Goal: Task Accomplishment & Management: Use online tool/utility

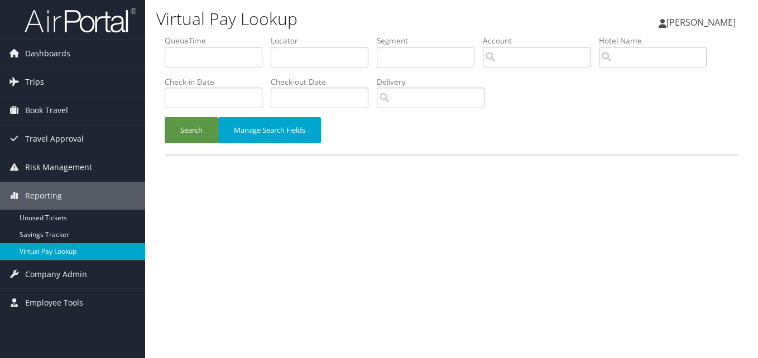
click at [36, 256] on link "Virtual Pay Lookup" at bounding box center [72, 251] width 145 height 17
click at [301, 63] on input "text" at bounding box center [320, 57] width 98 height 21
paste input "QBOAVL"
click at [165, 117] on button "Search" at bounding box center [192, 130] width 54 height 26
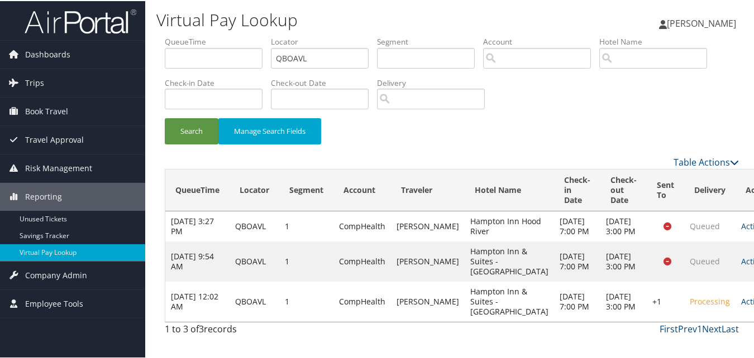
scroll to position [32, 0]
click at [741, 304] on link "Actions" at bounding box center [758, 300] width 35 height 11
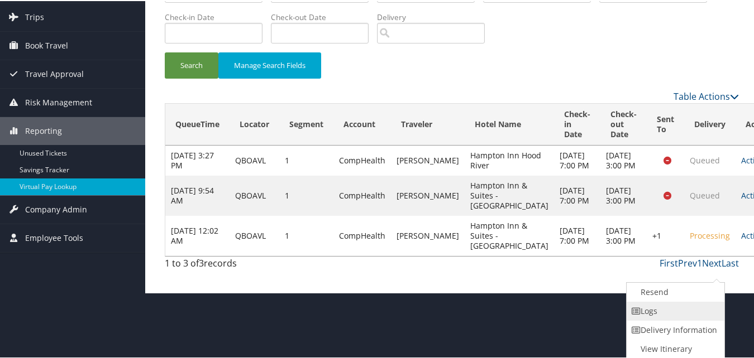
click at [672, 311] on link "Logs" at bounding box center [673, 310] width 95 height 19
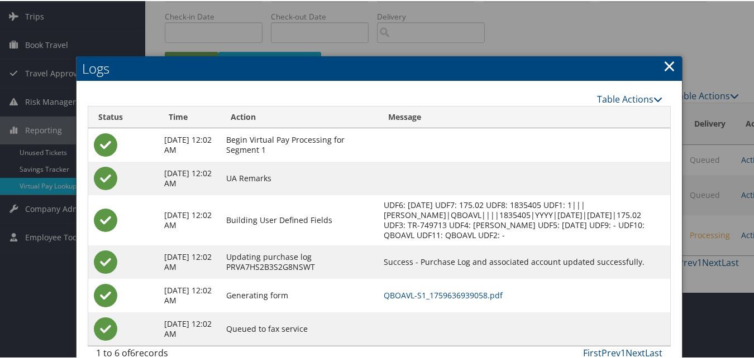
scroll to position [84, 0]
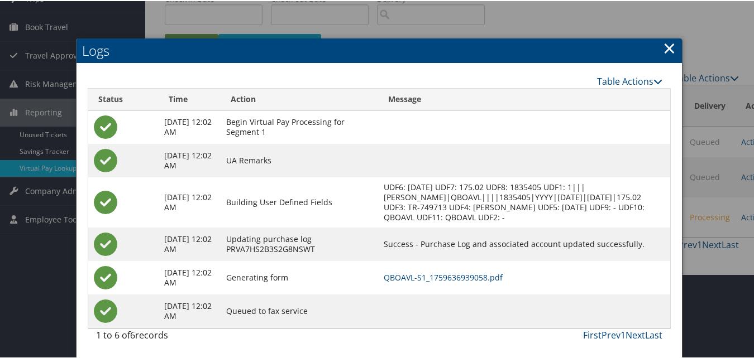
click at [665, 49] on link "×" at bounding box center [669, 47] width 13 height 22
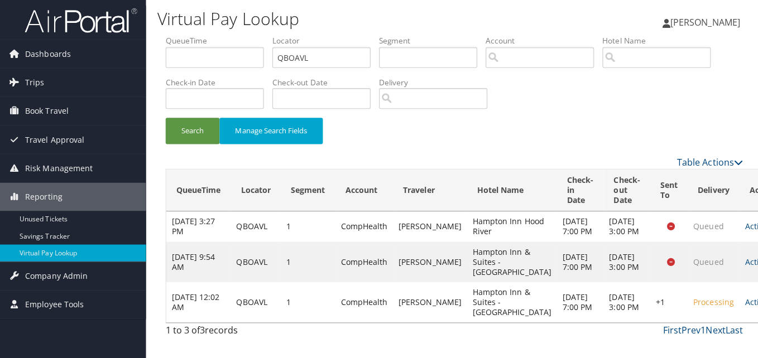
scroll to position [0, 0]
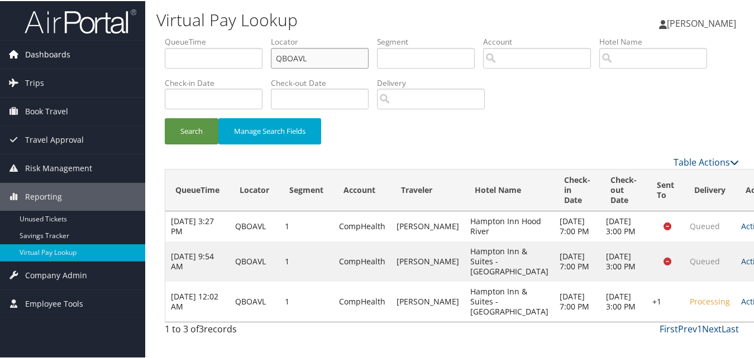
drag, startPoint x: 322, startPoint y: 57, endPoint x: 135, endPoint y: 55, distance: 187.0
click at [135, 55] on div "Dashboards AirPortal 360™ (Manager) My Travel Dashboard Trips Airtinerary® Look…" at bounding box center [379, 179] width 758 height 358
paste input "SBKUCV"
click at [165, 117] on button "Search" at bounding box center [192, 130] width 54 height 26
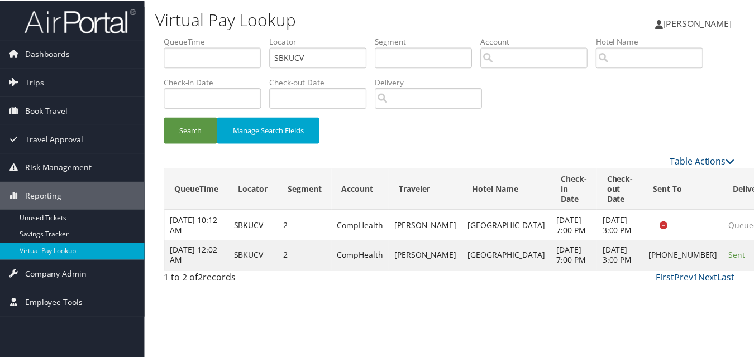
scroll to position [11, 0]
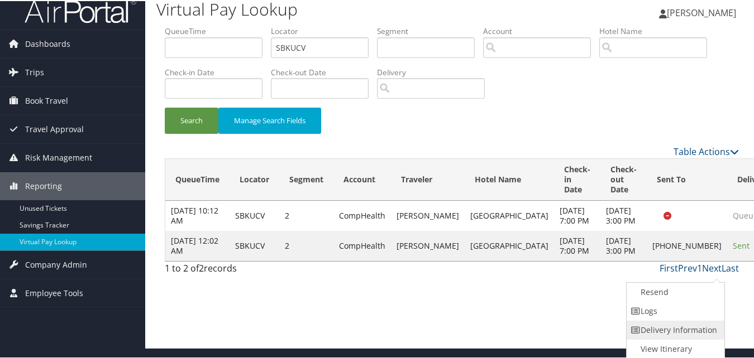
click at [670, 320] on link "Delivery Information" at bounding box center [673, 329] width 95 height 19
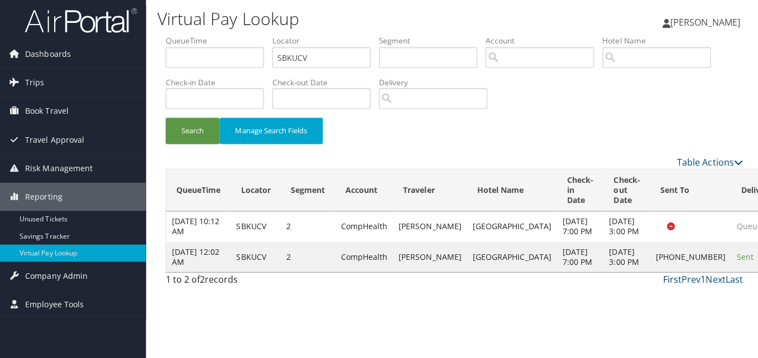
scroll to position [0, 0]
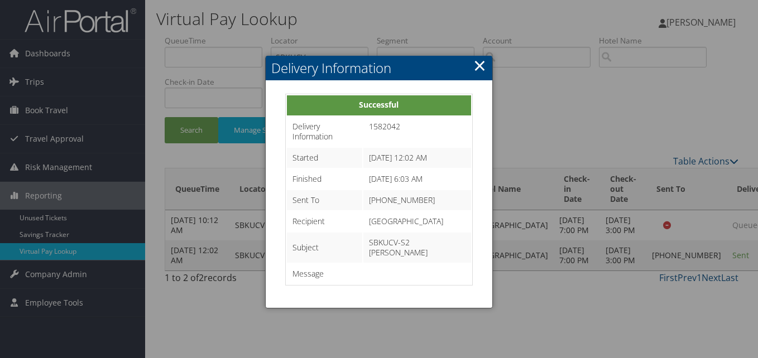
click at [483, 66] on link "×" at bounding box center [479, 65] width 13 height 22
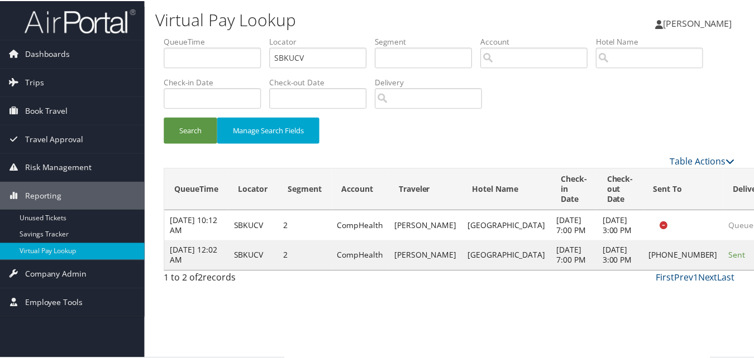
scroll to position [11, 0]
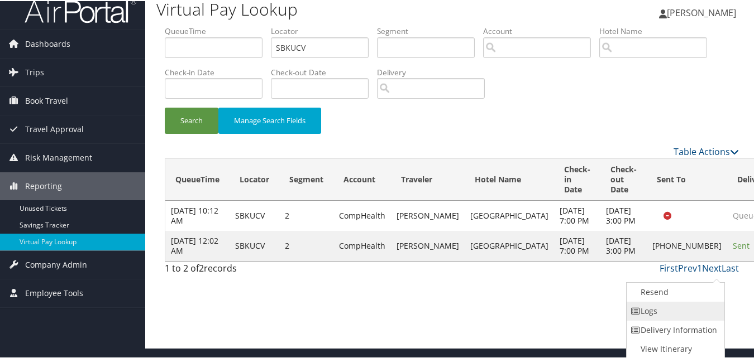
click at [670, 308] on link "Logs" at bounding box center [673, 310] width 95 height 19
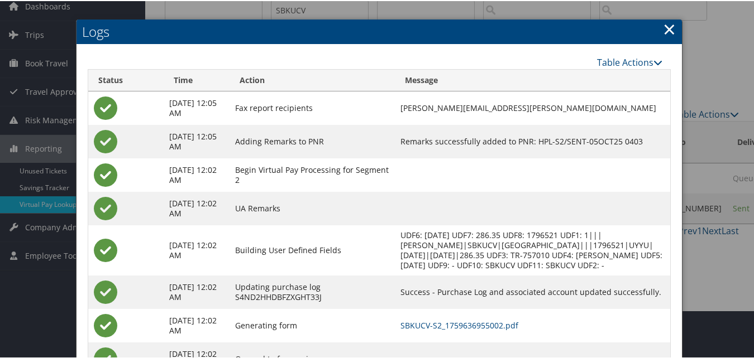
scroll to position [96, 0]
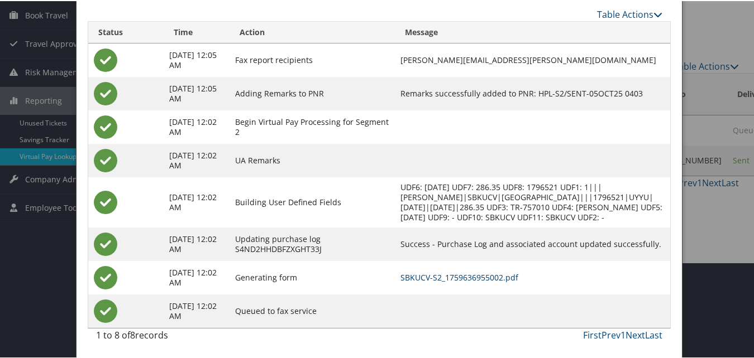
drag, startPoint x: 479, startPoint y: 275, endPoint x: 474, endPoint y: 270, distance: 7.5
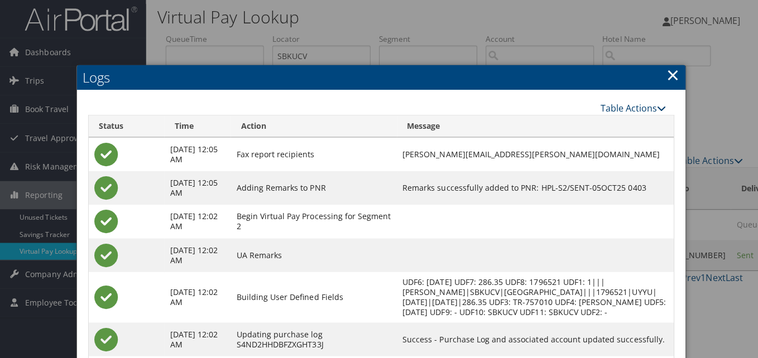
scroll to position [0, 0]
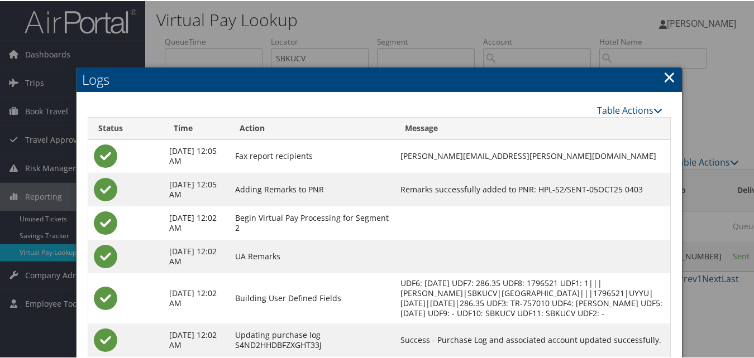
click at [666, 84] on link "×" at bounding box center [669, 76] width 13 height 22
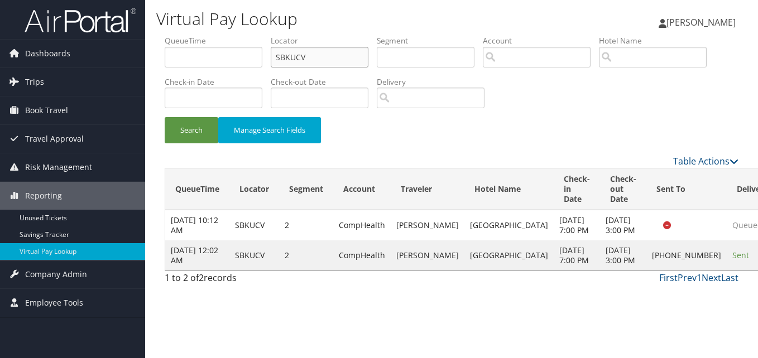
drag, startPoint x: 256, startPoint y: 56, endPoint x: 197, endPoint y: 59, distance: 59.2
click at [198, 35] on ul "QueueTime Locator SBKUCV Segment Account Traveler Hotel Name Check-in Date Chec…" at bounding box center [452, 35] width 574 height 0
paste input "GBJYXR"
click at [165, 117] on button "Search" at bounding box center [192, 130] width 54 height 26
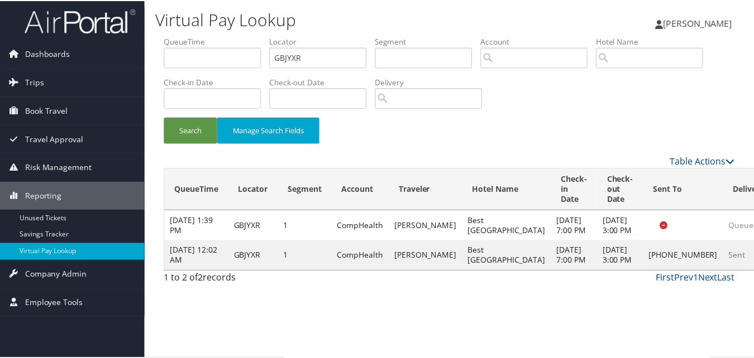
scroll to position [26, 0]
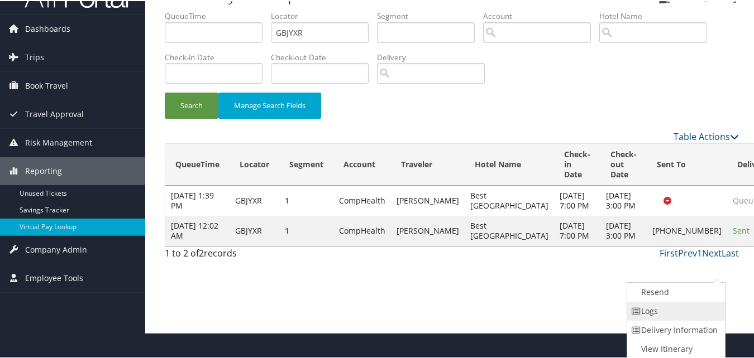
click at [674, 309] on link "Logs" at bounding box center [674, 310] width 95 height 19
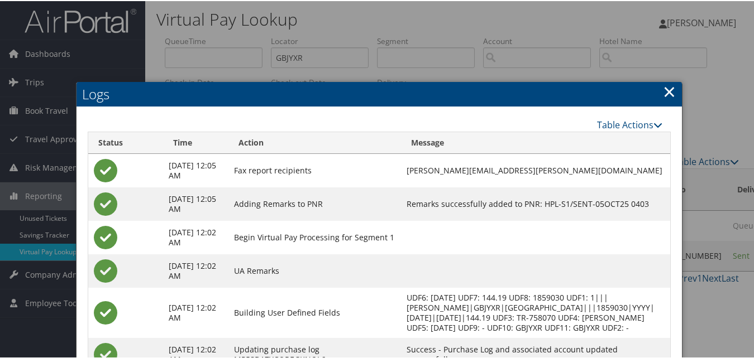
scroll to position [0, 0]
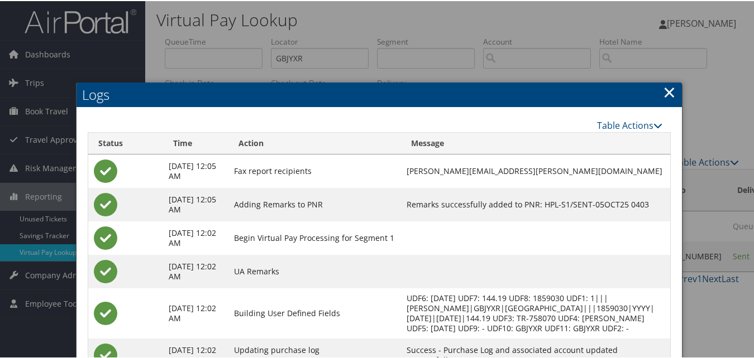
click at [663, 89] on link "×" at bounding box center [669, 91] width 13 height 22
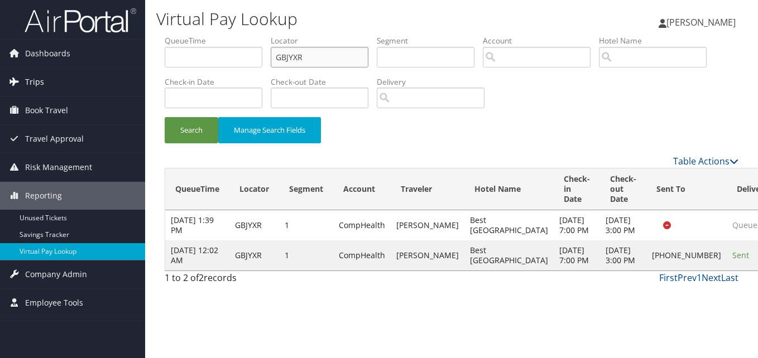
drag, startPoint x: 316, startPoint y: 57, endPoint x: 133, endPoint y: 73, distance: 184.3
click at [133, 73] on div "Dashboards AirPortal 360™ (Manager) My Travel Dashboard Trips Airtinerary® Look…" at bounding box center [379, 179] width 758 height 358
paste input "EMLVDI"
click at [165, 117] on button "Search" at bounding box center [192, 130] width 54 height 26
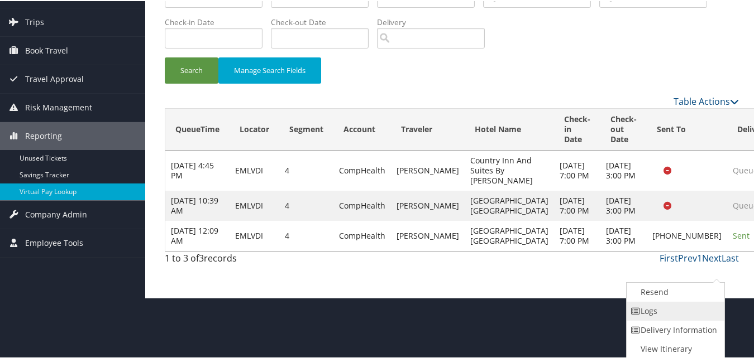
click at [661, 314] on link "Logs" at bounding box center [673, 310] width 95 height 19
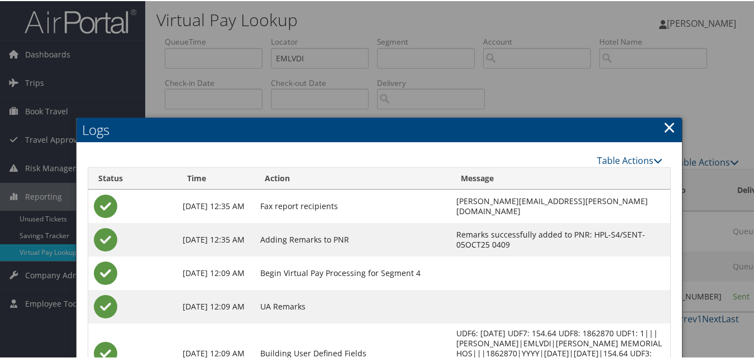
click at [666, 126] on link "×" at bounding box center [669, 126] width 13 height 22
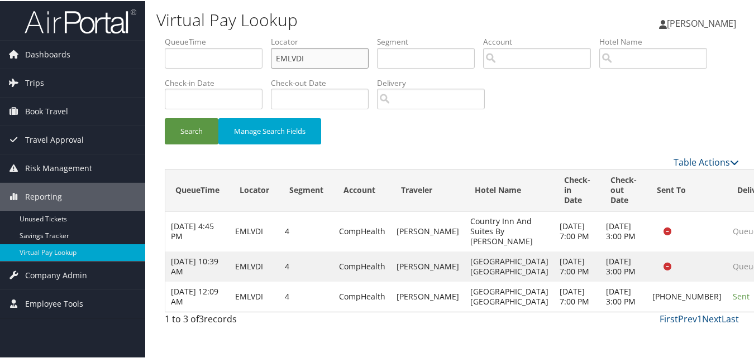
drag, startPoint x: 306, startPoint y: 61, endPoint x: 204, endPoint y: 61, distance: 102.1
click at [207, 35] on ul "QueueTime Locator EMLVDI Segment Account Traveler Hotel Name Check-in Date Chec…" at bounding box center [452, 35] width 574 height 0
paste input "GKBIAS"
click at [165, 117] on button "Search" at bounding box center [192, 130] width 54 height 26
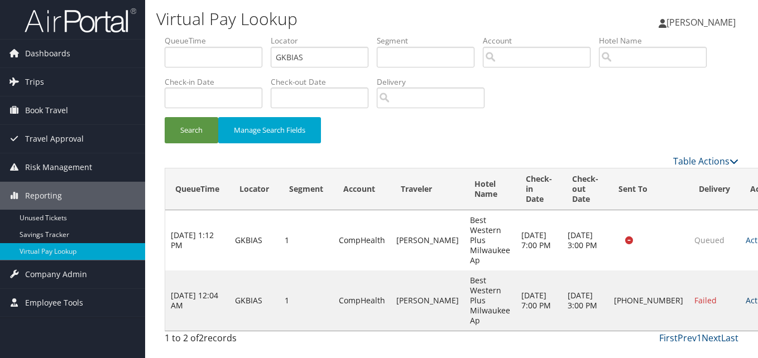
click at [746, 298] on link "Actions" at bounding box center [763, 300] width 35 height 11
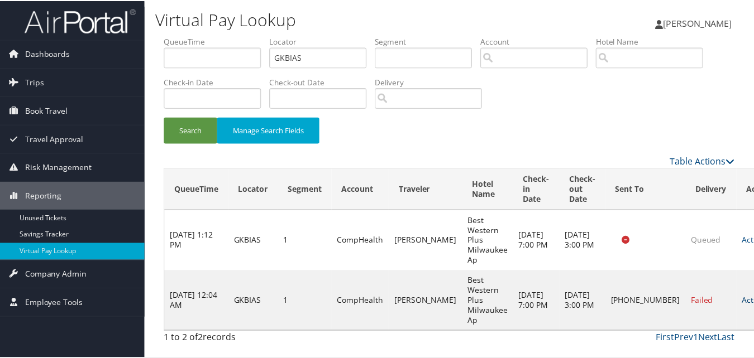
scroll to position [26, 0]
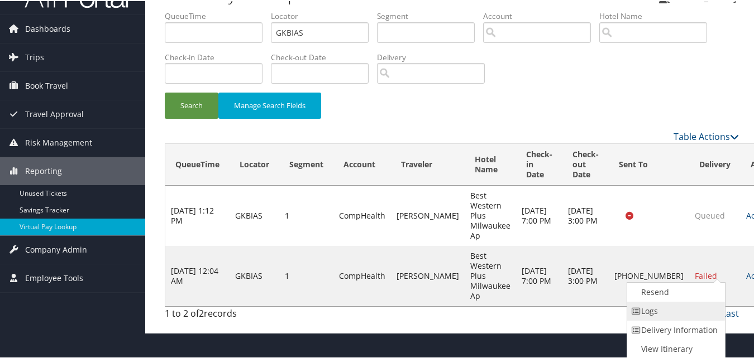
click at [669, 311] on link "Logs" at bounding box center [674, 310] width 95 height 19
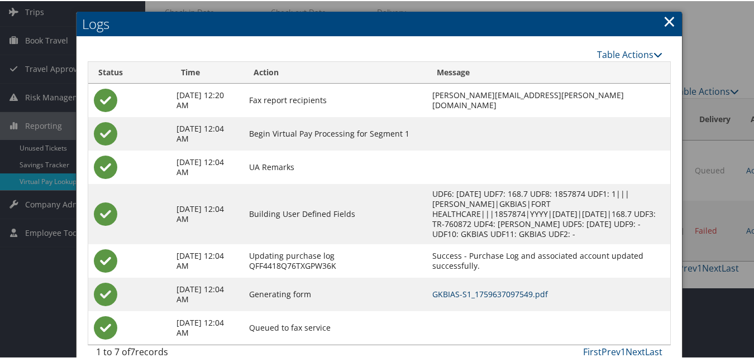
scroll to position [78, 0]
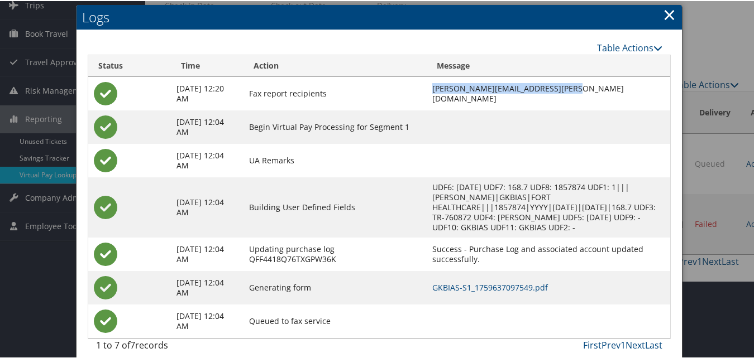
drag, startPoint x: 550, startPoint y: 91, endPoint x: 404, endPoint y: 92, distance: 146.2
click at [426, 92] on td "[PERSON_NAME][EMAIL_ADDRESS][PERSON_NAME][DOMAIN_NAME]" at bounding box center [548, 92] width 244 height 33
drag, startPoint x: 404, startPoint y: 92, endPoint x: 549, endPoint y: 112, distance: 145.9
click at [549, 112] on td at bounding box center [548, 125] width 244 height 33
drag, startPoint x: 549, startPoint y: 92, endPoint x: 405, endPoint y: 92, distance: 144.0
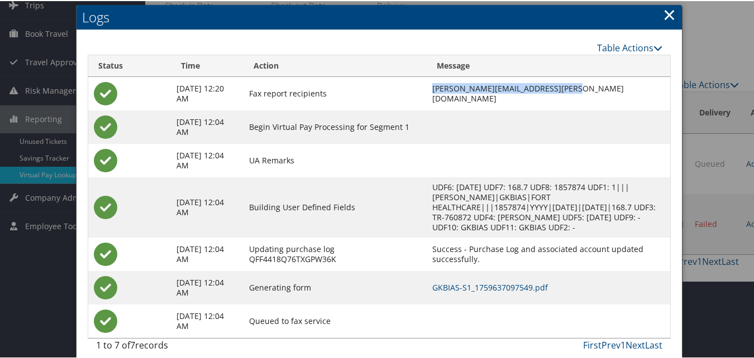
click at [426, 92] on td "[PERSON_NAME][EMAIL_ADDRESS][PERSON_NAME][DOMAIN_NAME]" at bounding box center [548, 92] width 244 height 33
drag, startPoint x: 405, startPoint y: 92, endPoint x: 561, endPoint y: 106, distance: 156.4
click at [560, 107] on td "[PERSON_NAME][EMAIL_ADDRESS][PERSON_NAME][DOMAIN_NAME]" at bounding box center [548, 92] width 244 height 33
drag, startPoint x: 551, startPoint y: 93, endPoint x: 405, endPoint y: 93, distance: 145.7
click at [426, 93] on td "[PERSON_NAME][EMAIL_ADDRESS][PERSON_NAME][DOMAIN_NAME]" at bounding box center [548, 92] width 244 height 33
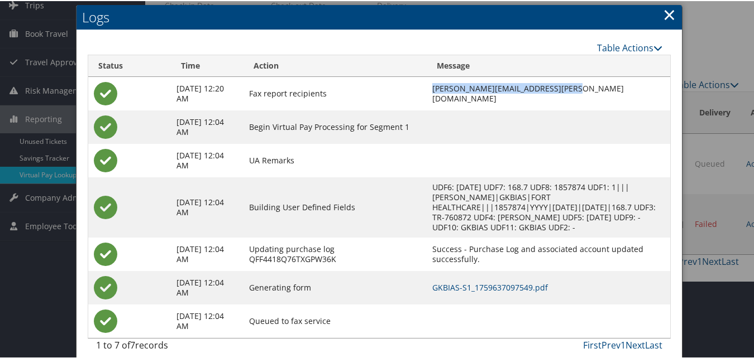
drag, startPoint x: 405, startPoint y: 93, endPoint x: 497, endPoint y: 103, distance: 92.2
click at [497, 103] on td "[PERSON_NAME][EMAIL_ADDRESS][PERSON_NAME][DOMAIN_NAME]" at bounding box center [548, 92] width 244 height 33
drag, startPoint x: 549, startPoint y: 93, endPoint x: 406, endPoint y: 93, distance: 143.4
click at [426, 93] on td "[PERSON_NAME][EMAIL_ADDRESS][PERSON_NAME][DOMAIN_NAME]" at bounding box center [548, 92] width 244 height 33
click at [551, 118] on td at bounding box center [548, 125] width 244 height 33
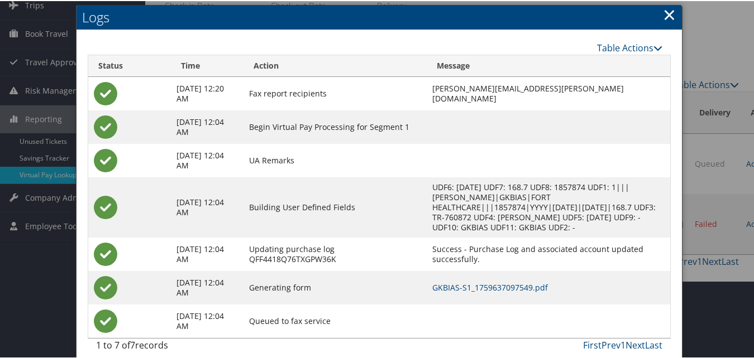
click at [665, 16] on link "×" at bounding box center [669, 13] width 13 height 22
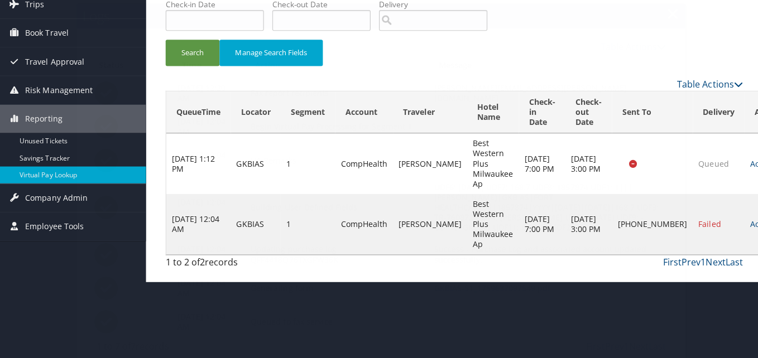
scroll to position [0, 0]
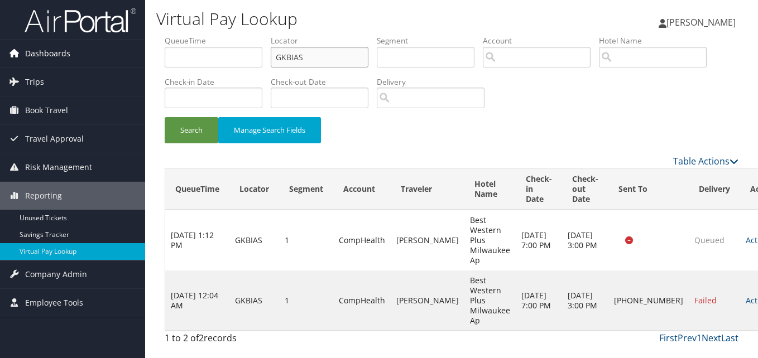
drag, startPoint x: 340, startPoint y: 56, endPoint x: 46, endPoint y: 45, distance: 293.8
click at [57, 41] on div "Dashboards AirPortal 360™ (Manager) My Travel Dashboard Trips Airtinerary® Look…" at bounding box center [379, 179] width 758 height 358
paste input "HWSOYY"
click at [165, 117] on button "Search" at bounding box center [192, 130] width 54 height 26
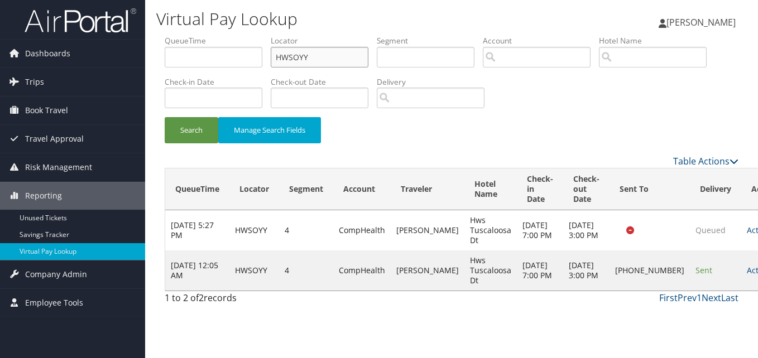
drag, startPoint x: 313, startPoint y: 60, endPoint x: 163, endPoint y: 54, distance: 150.3
click at [165, 54] on form "QueueTime Locator HWSOYY Segment Account Traveler Hotel Name Check-in Date Chec…" at bounding box center [452, 94] width 574 height 119
click at [165, 117] on button "Search" at bounding box center [192, 130] width 54 height 26
click at [747, 276] on link "Actions" at bounding box center [764, 270] width 35 height 11
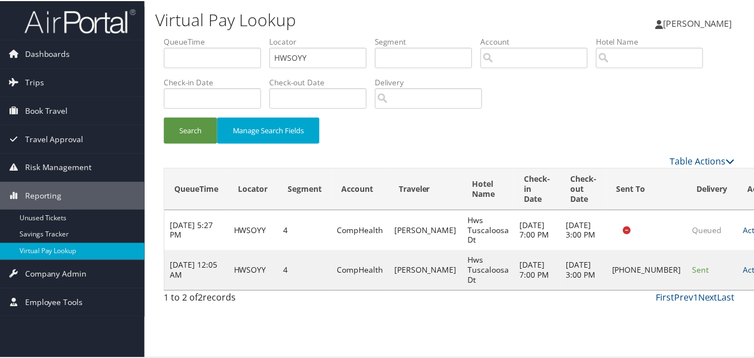
scroll to position [1, 0]
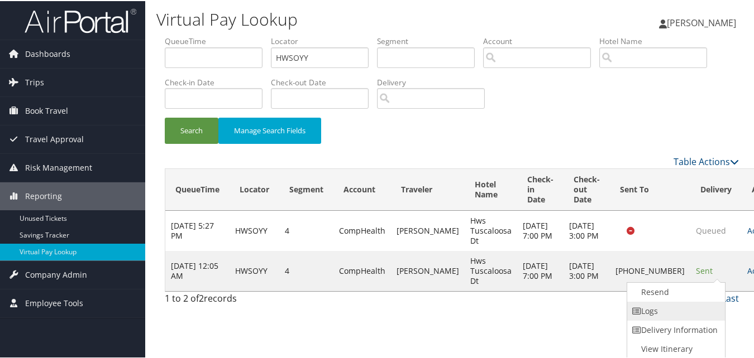
click at [677, 311] on link "Logs" at bounding box center [674, 310] width 95 height 19
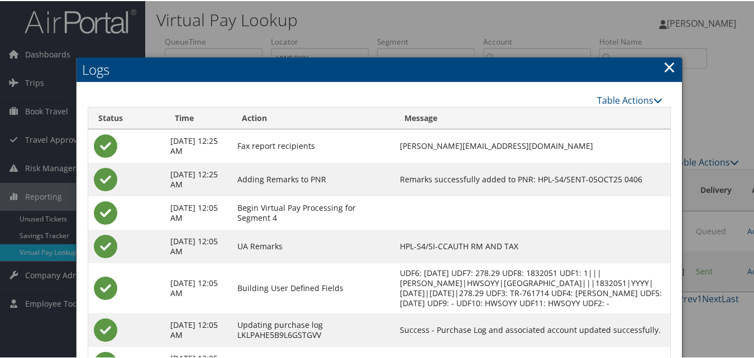
click at [499, 196] on td at bounding box center [532, 211] width 276 height 33
click at [663, 70] on link "×" at bounding box center [669, 66] width 13 height 22
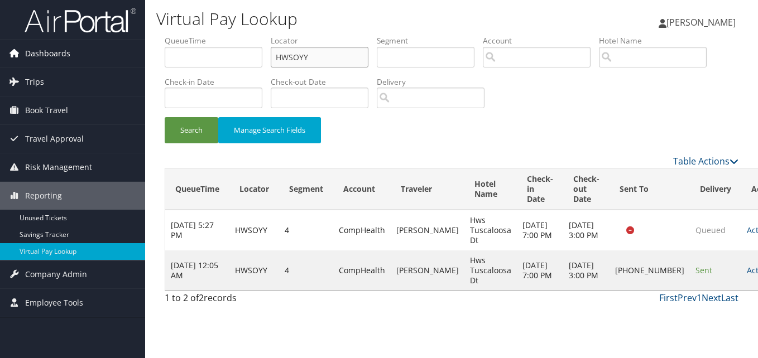
drag, startPoint x: 241, startPoint y: 60, endPoint x: 123, endPoint y: 59, distance: 117.8
click at [123, 59] on div "Dashboards AirPortal 360™ (Manager) My Travel Dashboard Trips Airtinerary® Look…" at bounding box center [379, 179] width 758 height 358
paste input "wphylu"
type input "wphylu"
click at [165, 117] on button "Search" at bounding box center [192, 130] width 54 height 26
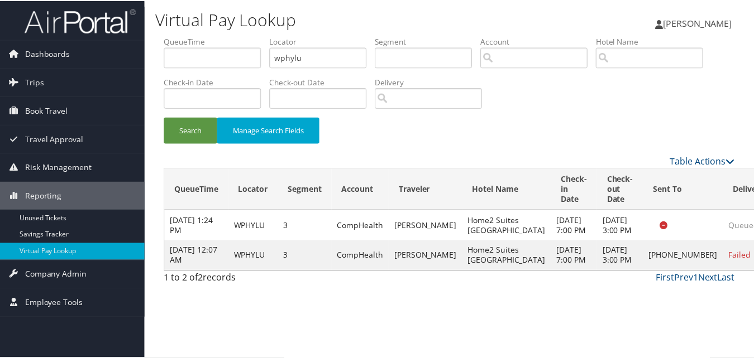
scroll to position [1, 0]
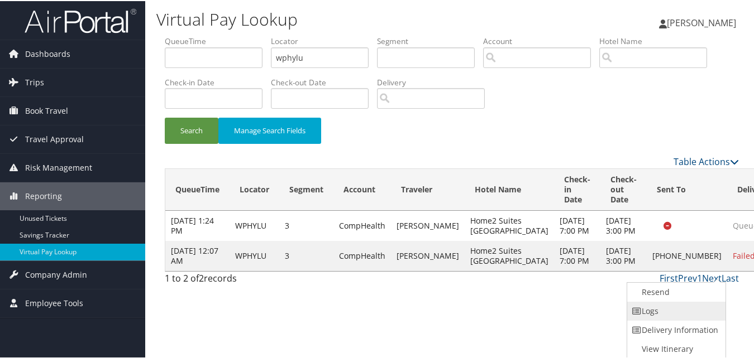
click at [673, 308] on link "Logs" at bounding box center [674, 310] width 95 height 19
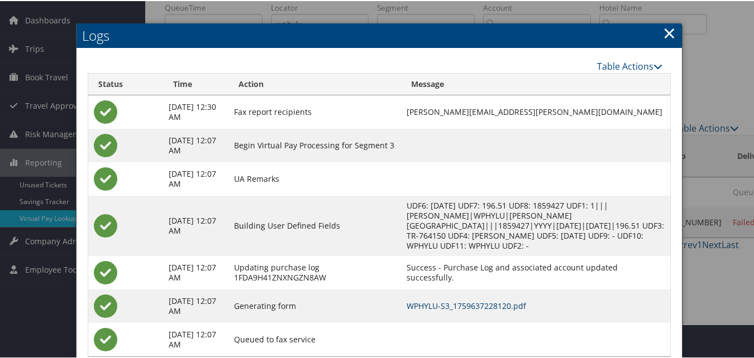
scroll to position [7, 0]
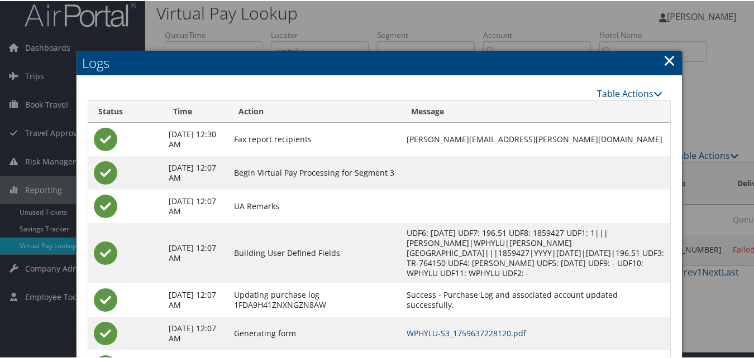
click at [666, 62] on link "×" at bounding box center [669, 59] width 13 height 22
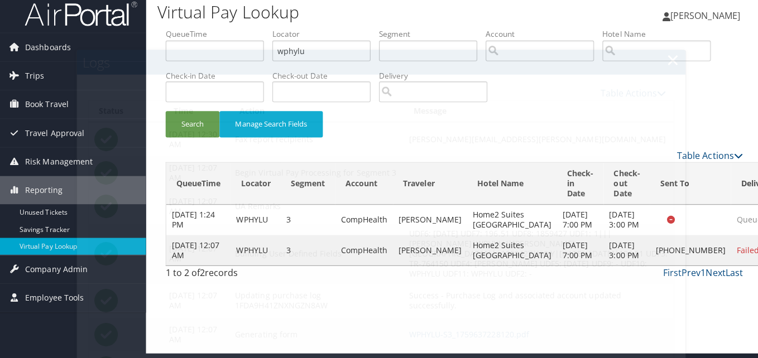
scroll to position [0, 0]
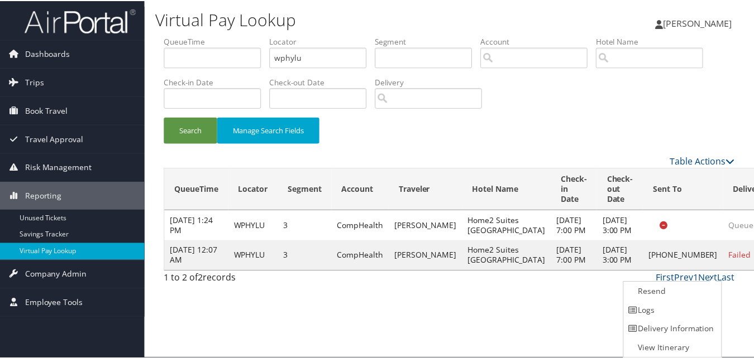
scroll to position [1, 0]
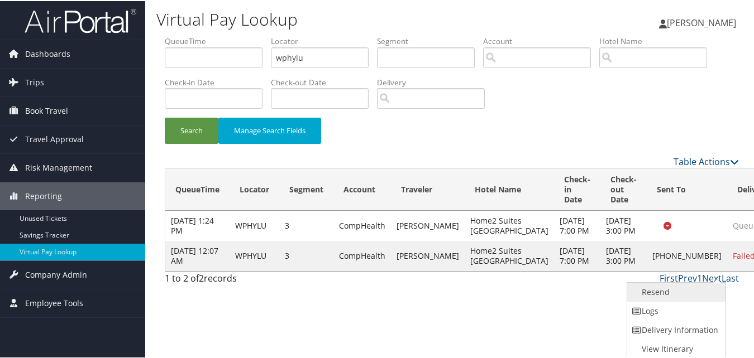
click at [669, 291] on link "Resend" at bounding box center [674, 291] width 95 height 19
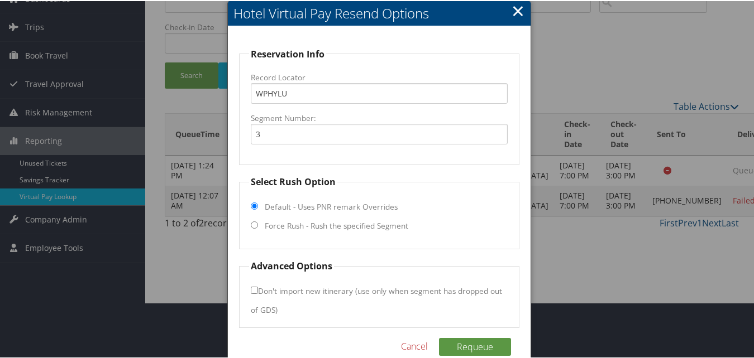
scroll to position [75, 0]
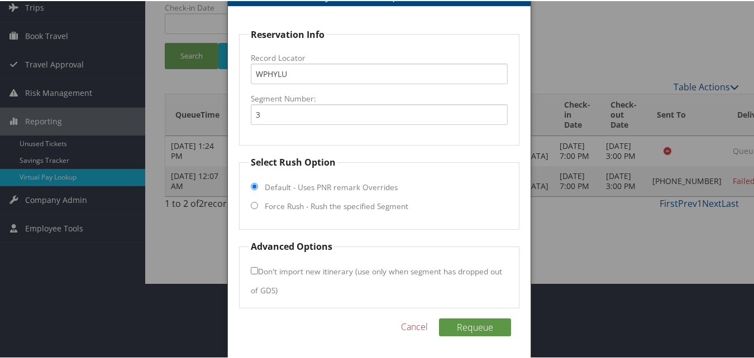
click at [256, 205] on input "Force Rush - Rush the specified Segment" at bounding box center [254, 204] width 7 height 7
radio input "true"
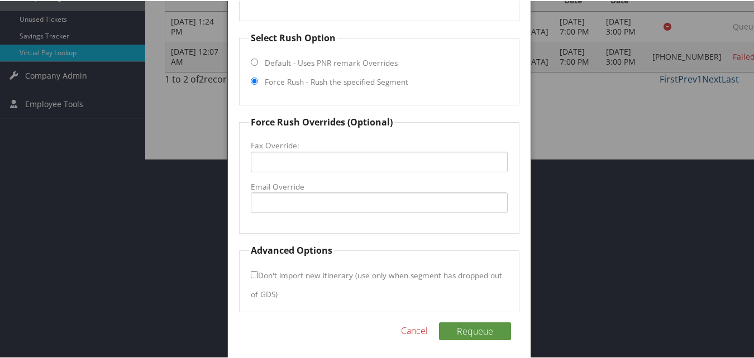
scroll to position [204, 0]
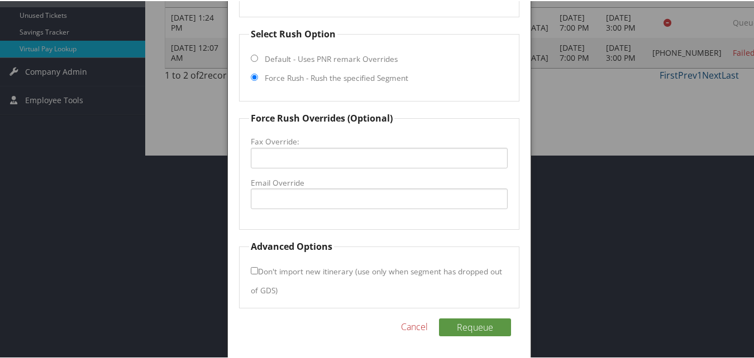
click at [395, 175] on fieldset "Force Rush Overrides (Optional) Fax Override: Email Override" at bounding box center [379, 170] width 280 height 118
click at [359, 193] on input "Email Override" at bounding box center [379, 198] width 256 height 21
paste input "[EMAIL_ADDRESS][DOMAIN_NAME]"
type input "[EMAIL_ADDRESS][DOMAIN_NAME]"
click at [466, 328] on button "Requeue" at bounding box center [475, 327] width 72 height 18
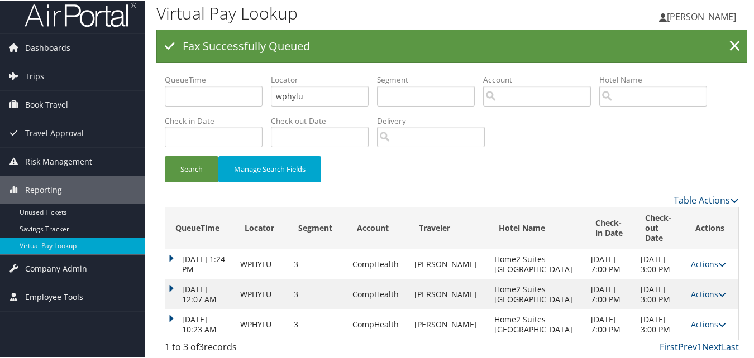
scroll to position [0, 0]
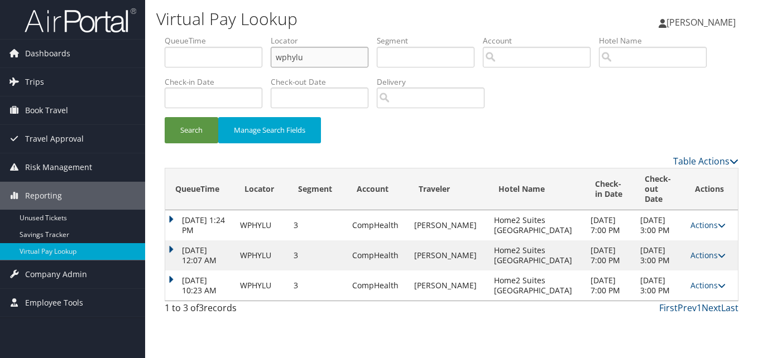
drag, startPoint x: 187, startPoint y: 55, endPoint x: 160, endPoint y: 56, distance: 27.4
click at [165, 35] on ul "QueueTime Locator wphylu Segment Account Traveler Hotel Name Check-in Date Chec…" at bounding box center [452, 35] width 574 height 0
paste input "UHKBEP"
type input "UHKBEP"
click at [165, 117] on button "Search" at bounding box center [192, 130] width 54 height 26
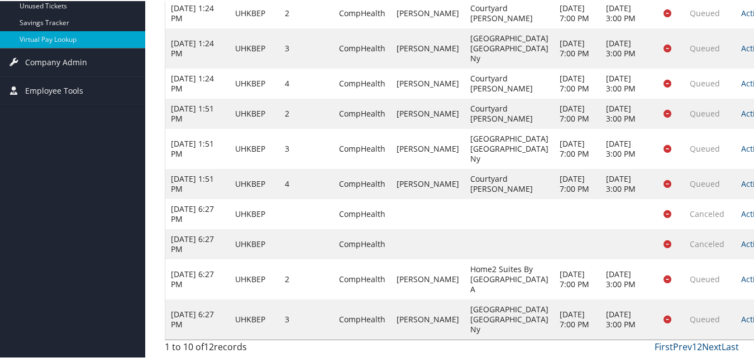
scroll to position [263, 0]
click at [741, 319] on link "Actions" at bounding box center [758, 318] width 35 height 11
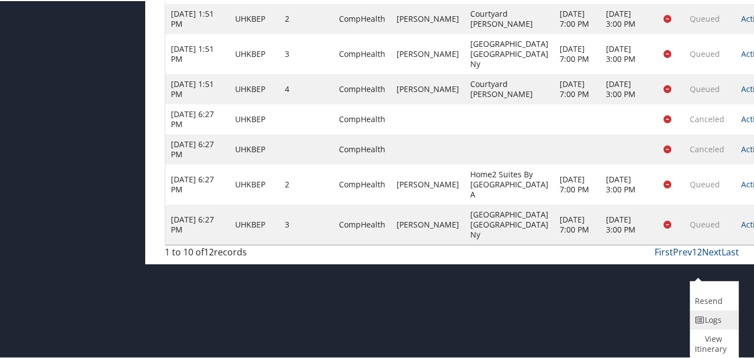
click at [717, 321] on link "Logs" at bounding box center [712, 319] width 45 height 19
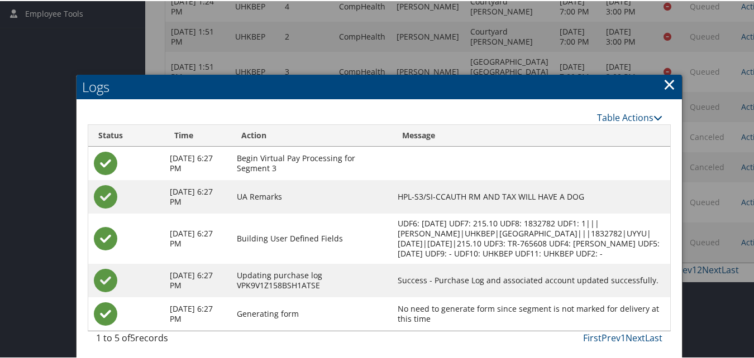
scroll to position [303, 0]
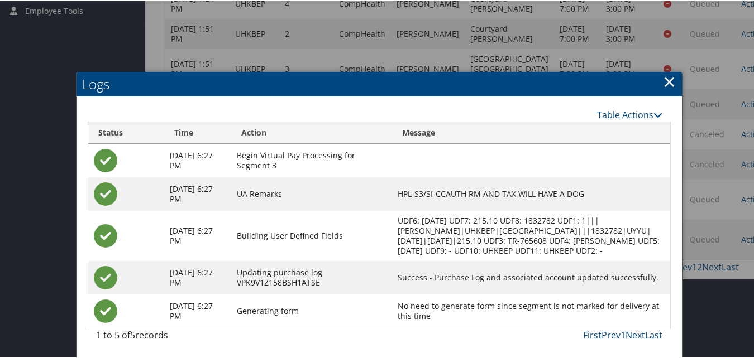
click at [664, 70] on link "×" at bounding box center [669, 80] width 13 height 22
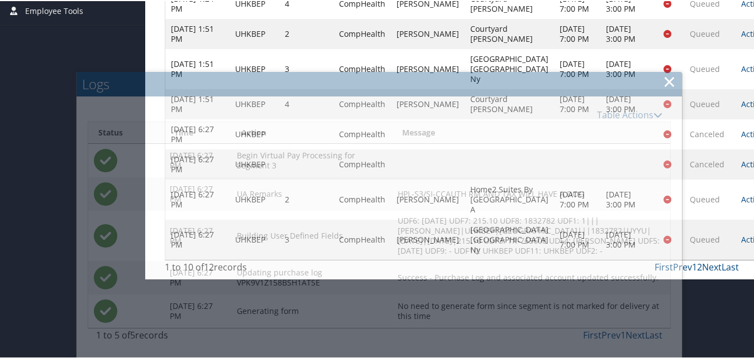
scroll to position [263, 0]
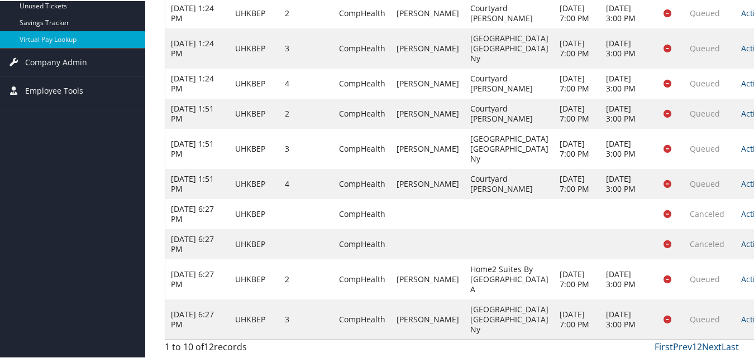
click at [741, 238] on link "Actions" at bounding box center [758, 243] width 35 height 11
click at [719, 290] on link "Logs" at bounding box center [712, 299] width 45 height 19
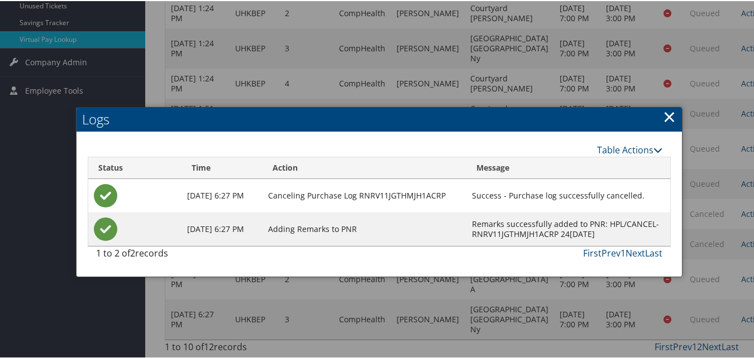
click at [668, 104] on link "×" at bounding box center [669, 115] width 13 height 22
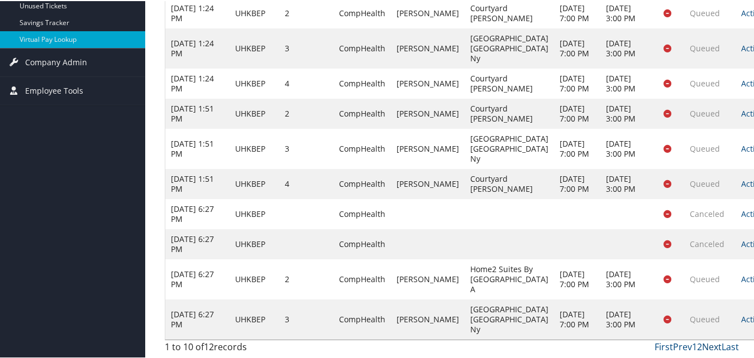
click at [706, 348] on link "Next" at bounding box center [712, 346] width 20 height 12
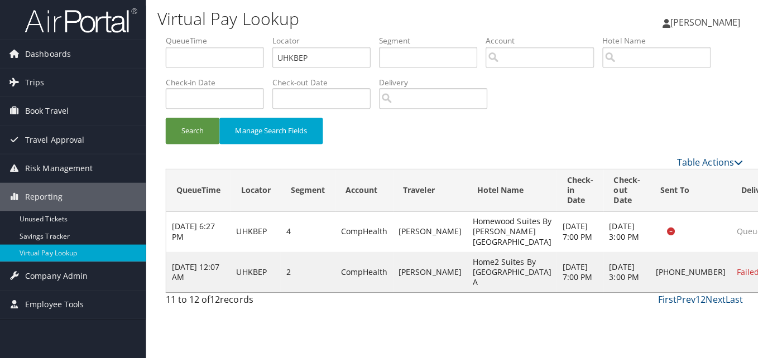
scroll to position [0, 0]
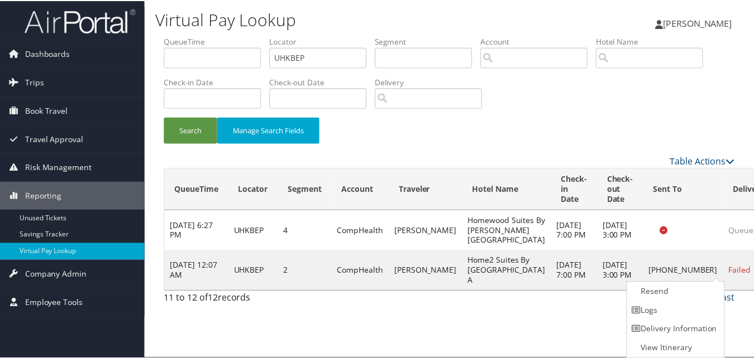
scroll to position [1, 0]
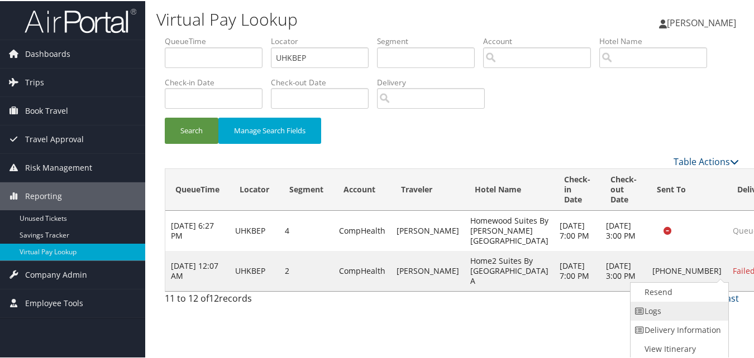
click at [663, 311] on link "Logs" at bounding box center [677, 310] width 95 height 19
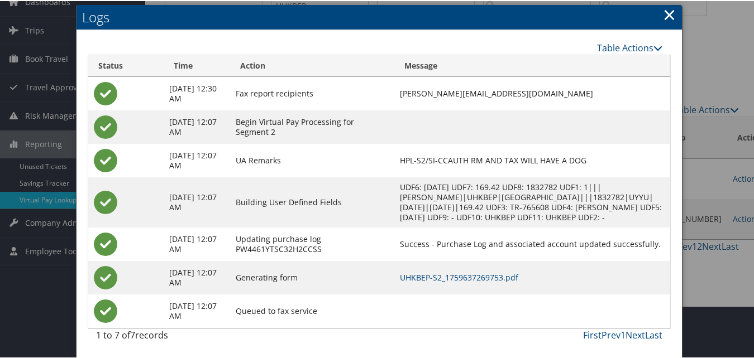
scroll to position [63, 0]
